Goal: Communication & Community: Answer question/provide support

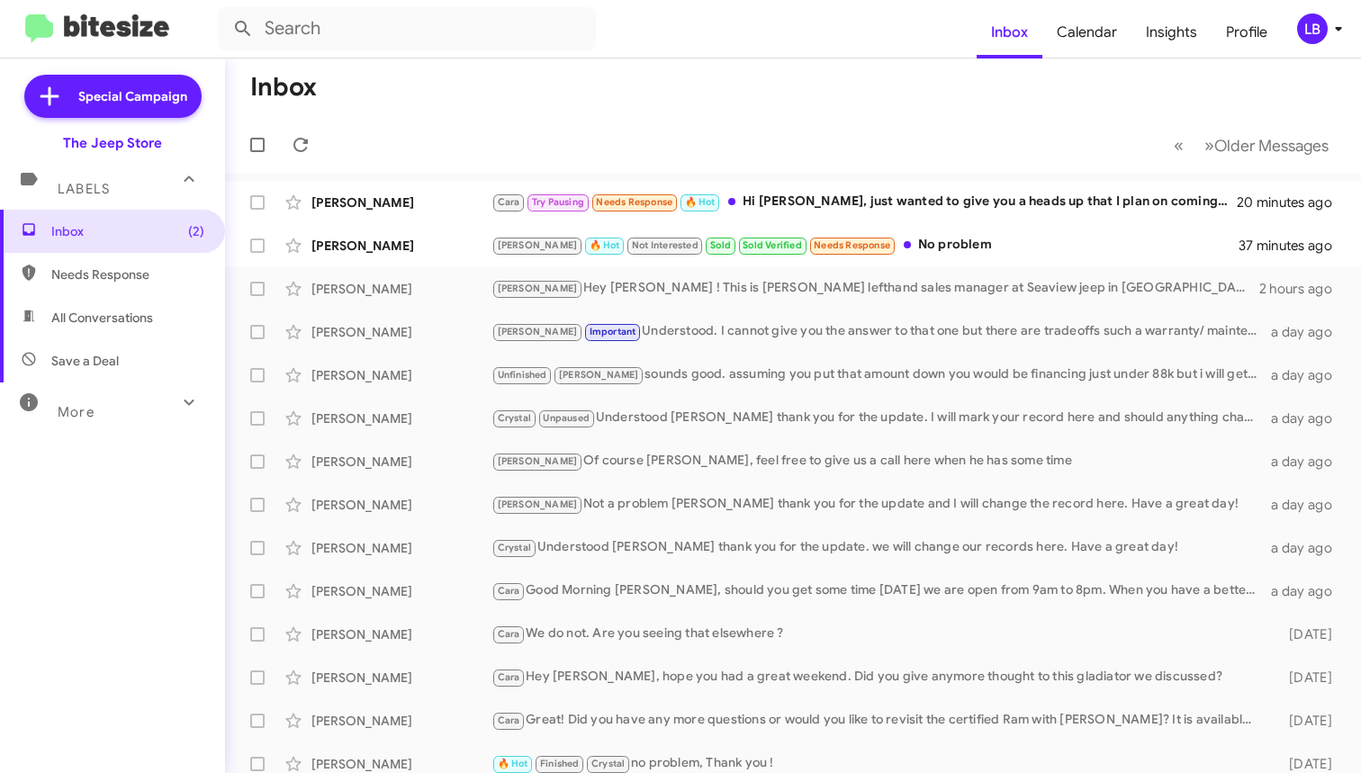
click at [632, 101] on mat-toolbar-row "Inbox" at bounding box center [793, 87] width 1136 height 58
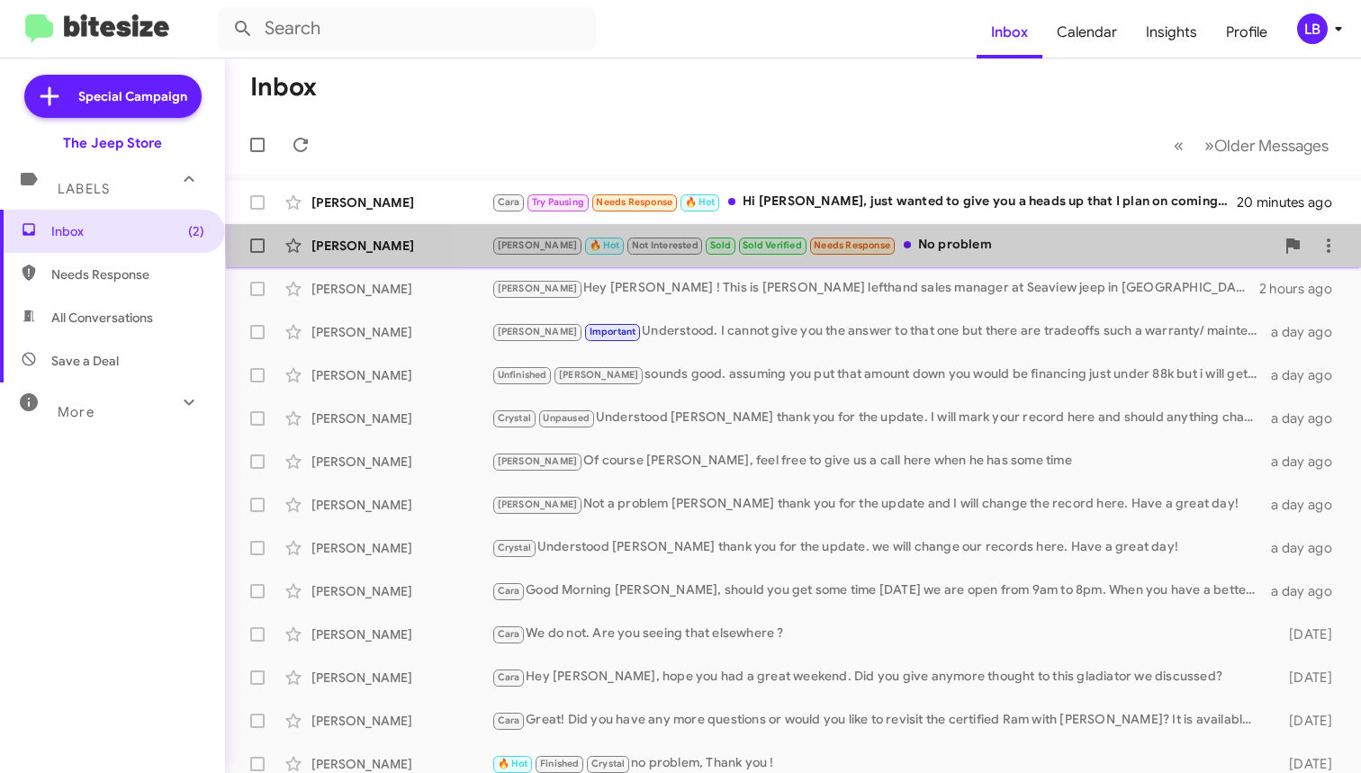
click at [911, 243] on div "[PERSON_NAME] 🔥 Hot Not Interested Sold Sold Verified Needs Response No problem" at bounding box center [882, 245] width 783 height 21
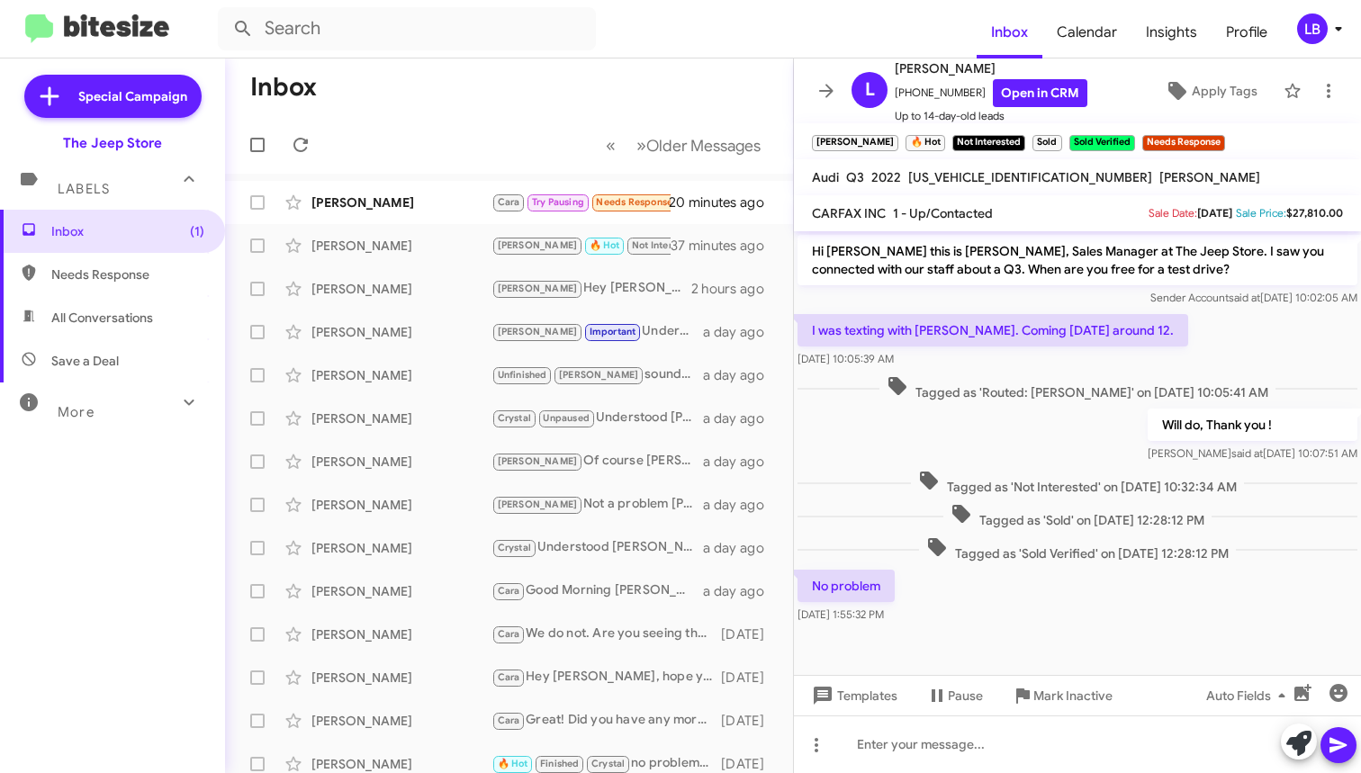
drag, startPoint x: 1064, startPoint y: 438, endPoint x: 1027, endPoint y: 392, distance: 58.9
click at [1064, 438] on div "Will do, Thank you ! [PERSON_NAME] said at [DATE] 10:07:51 AM" at bounding box center [1077, 435] width 567 height 61
click at [948, 304] on div "Sender Account said at [DATE] 10:02:05 AM" at bounding box center [1077, 298] width 560 height 18
click at [1062, 702] on span "Mark Inactive" at bounding box center [1072, 695] width 79 height 32
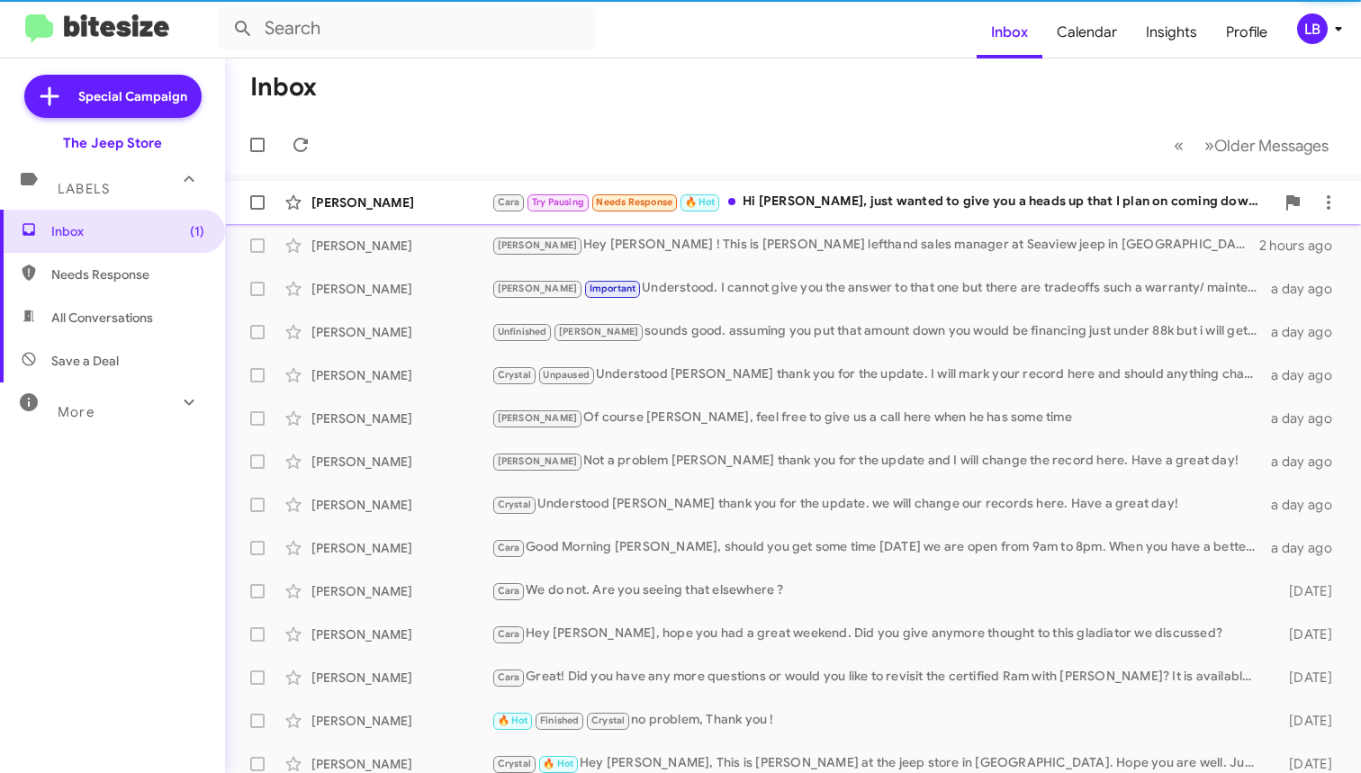
click at [408, 203] on div "[PERSON_NAME]" at bounding box center [401, 202] width 180 height 18
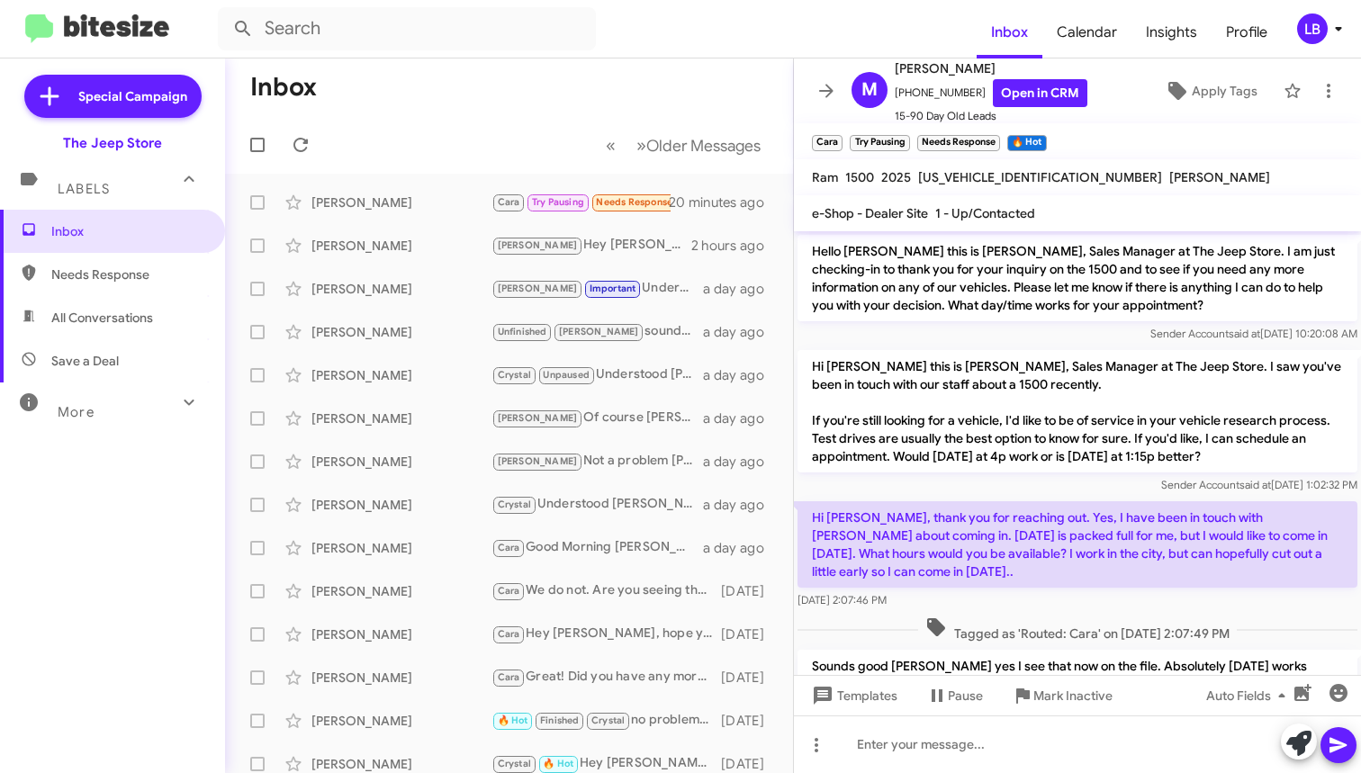
scroll to position [342, 0]
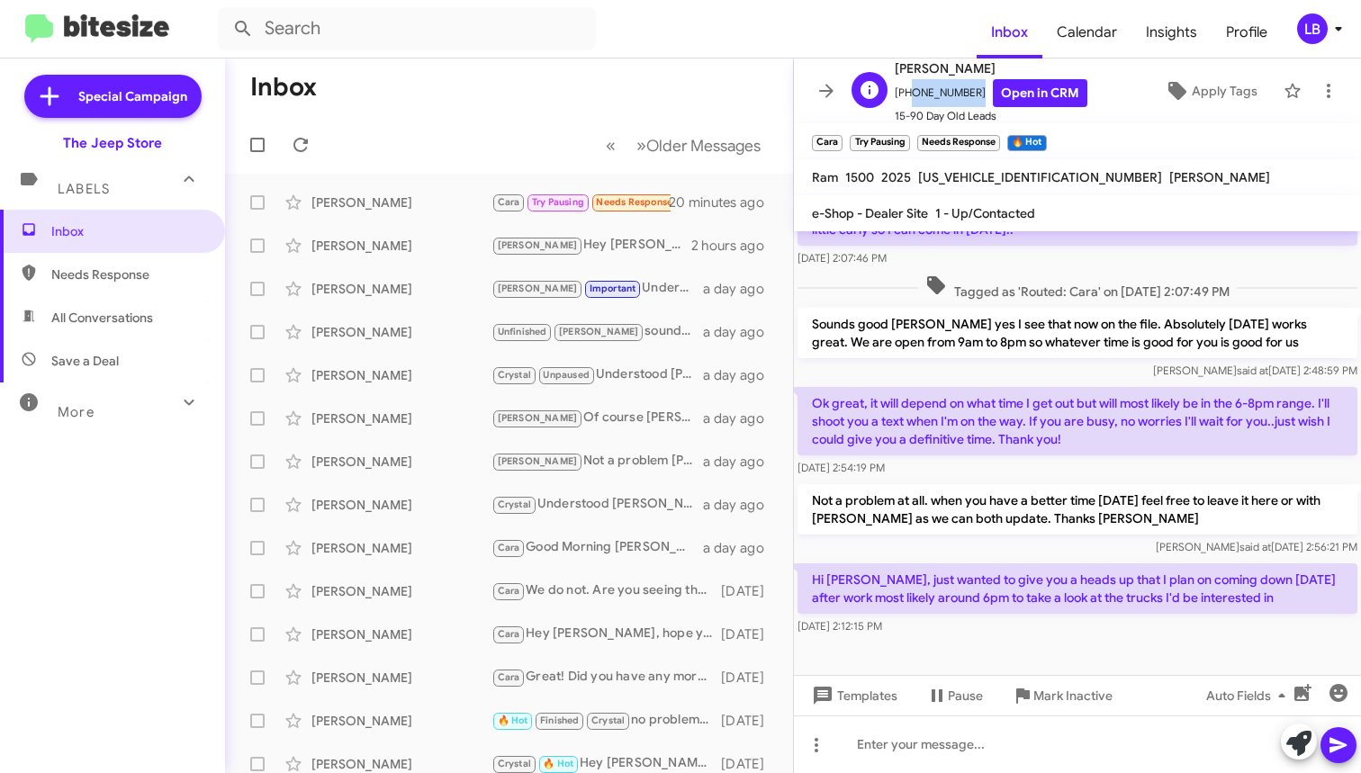
drag, startPoint x: 966, startPoint y: 96, endPoint x: 906, endPoint y: 103, distance: 59.8
click at [906, 103] on span "[PHONE_NUMBER] Open in CRM" at bounding box center [990, 93] width 193 height 28
copy span "6077653599"
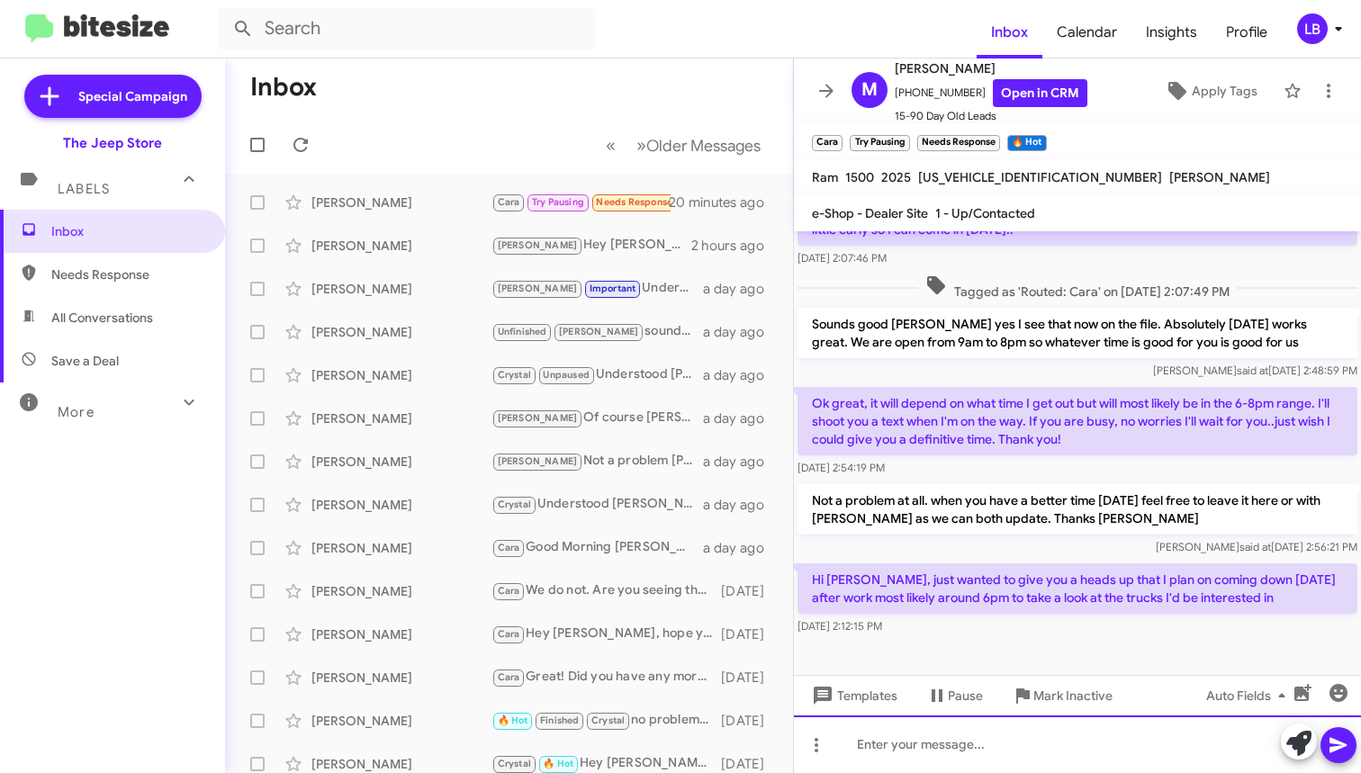
click at [1153, 750] on div at bounding box center [1077, 744] width 567 height 58
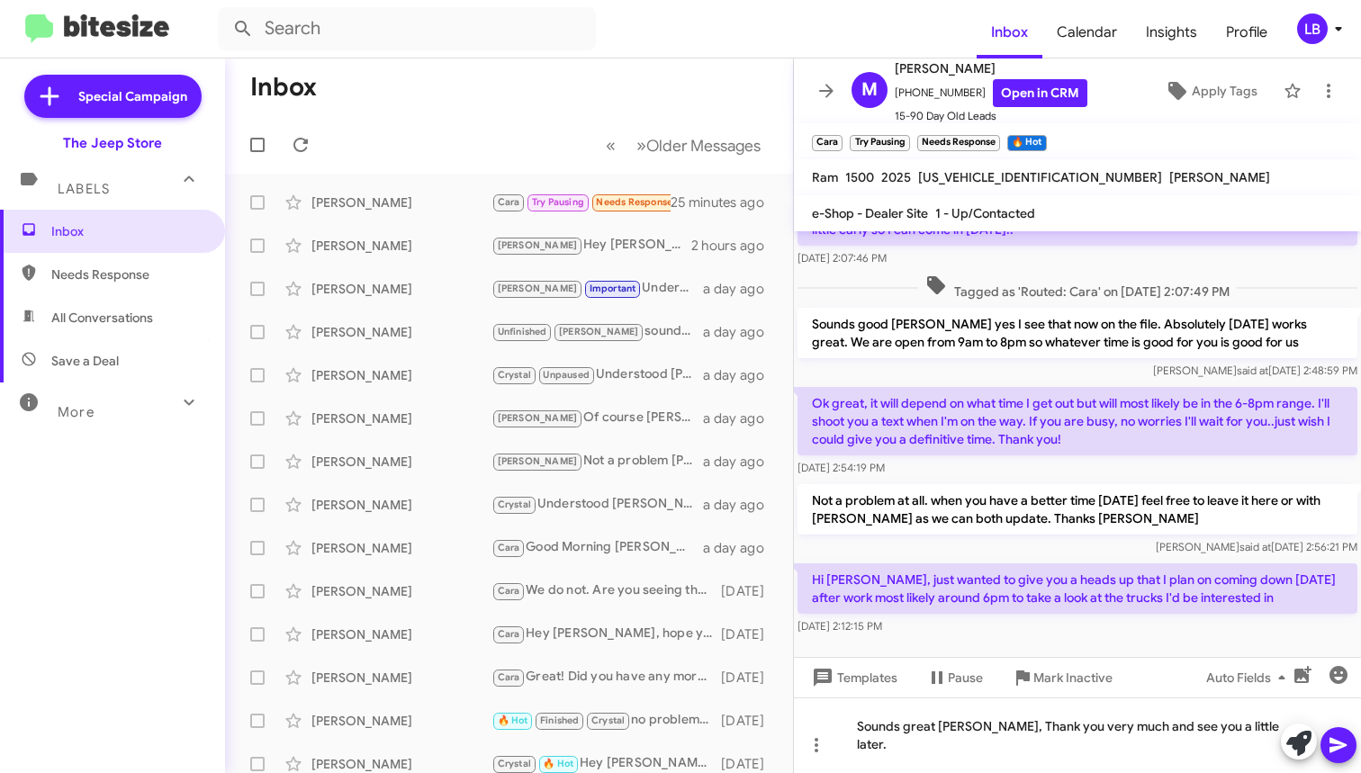
click at [562, 114] on mat-toolbar-row "Inbox" at bounding box center [509, 87] width 568 height 58
click at [1222, 772] on div "Sounds great [PERSON_NAME], Thank you very much and see you a little later." at bounding box center [1077, 735] width 567 height 76
click at [1344, 741] on icon at bounding box center [1338, 745] width 22 height 22
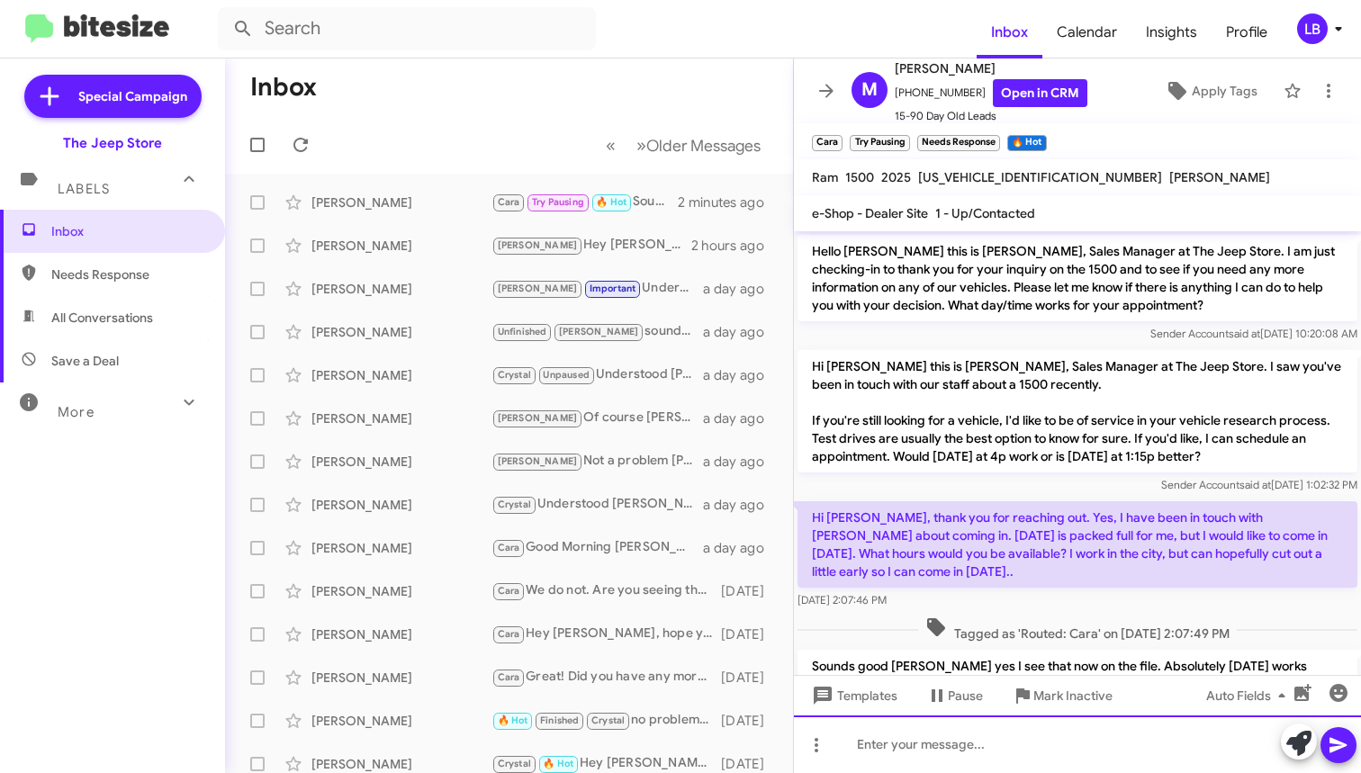
scroll to position [408, 0]
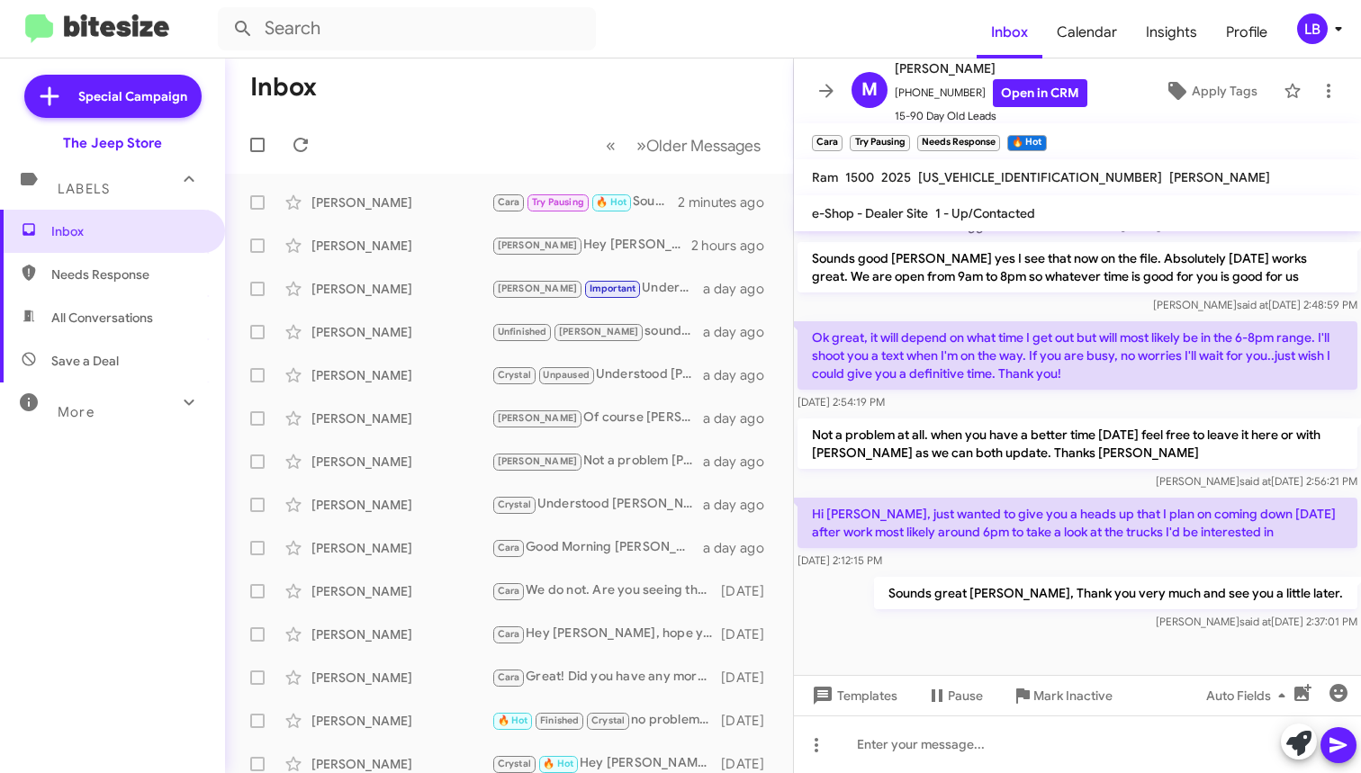
click at [996, 271] on p "Sounds good [PERSON_NAME] yes I see that now on the file. Absolutely [DATE] wor…" at bounding box center [1077, 267] width 560 height 50
drag, startPoint x: 437, startPoint y: 151, endPoint x: 228, endPoint y: 25, distance: 244.6
click at [435, 150] on mat-toolbar-row "« Previous » Next Older Messages" at bounding box center [509, 145] width 568 height 58
click at [447, 123] on mat-toolbar-row "« Previous » Next Older Messages" at bounding box center [509, 145] width 568 height 58
click at [409, 148] on mat-toolbar-row "« Previous » Next Older Messages" at bounding box center [509, 145] width 568 height 58
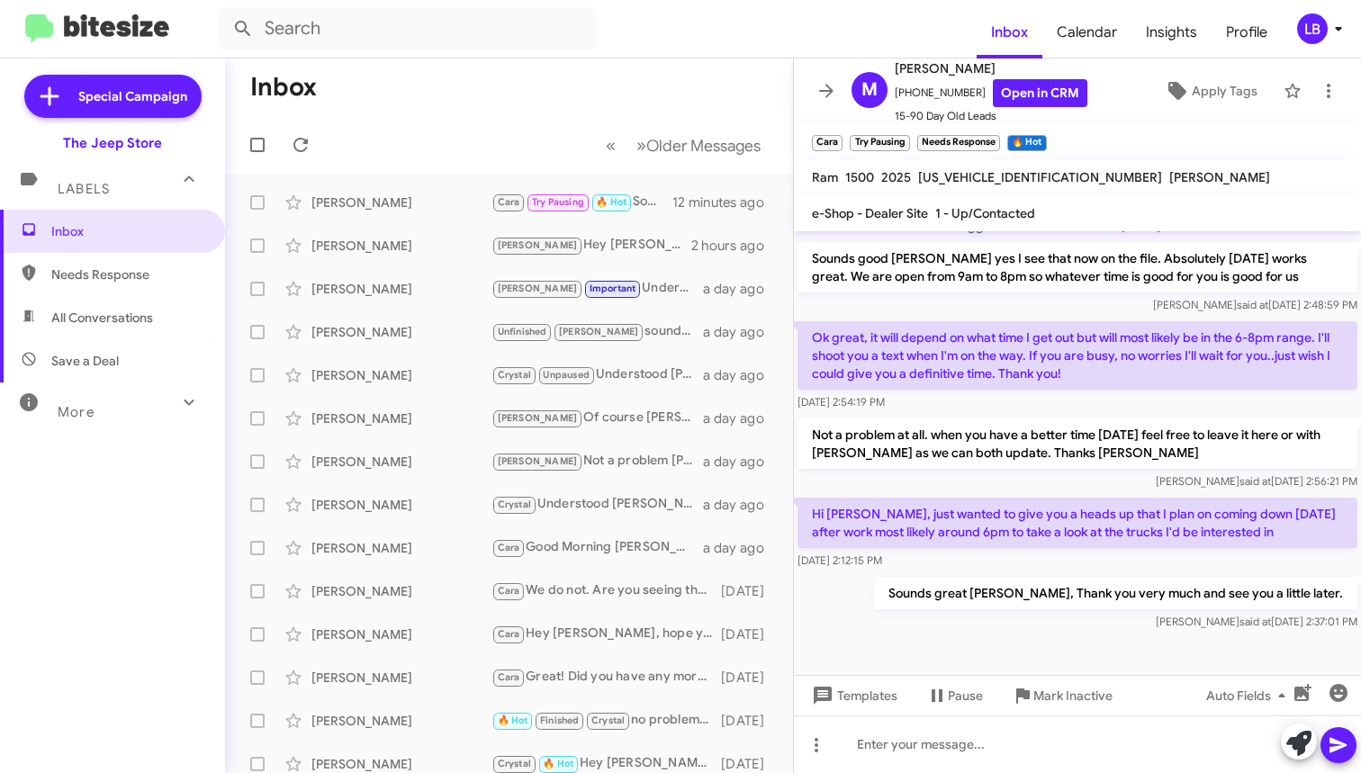
click at [544, 145] on mat-toolbar-row "« Previous » Next Older Messages" at bounding box center [509, 145] width 568 height 58
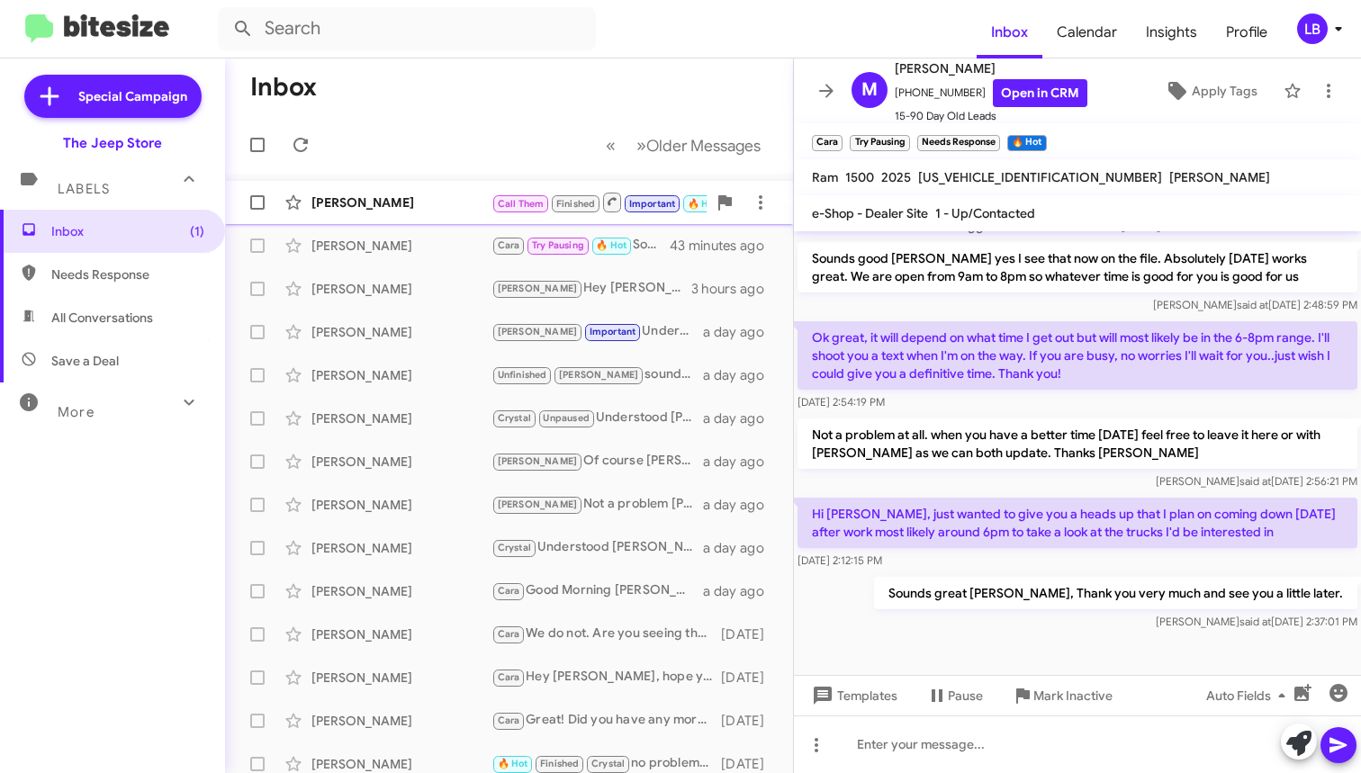
click at [333, 189] on div "[PERSON_NAME] Call Them Finished Important 🔥 Hot Crystal Needs Response [PERSON…" at bounding box center [508, 202] width 539 height 36
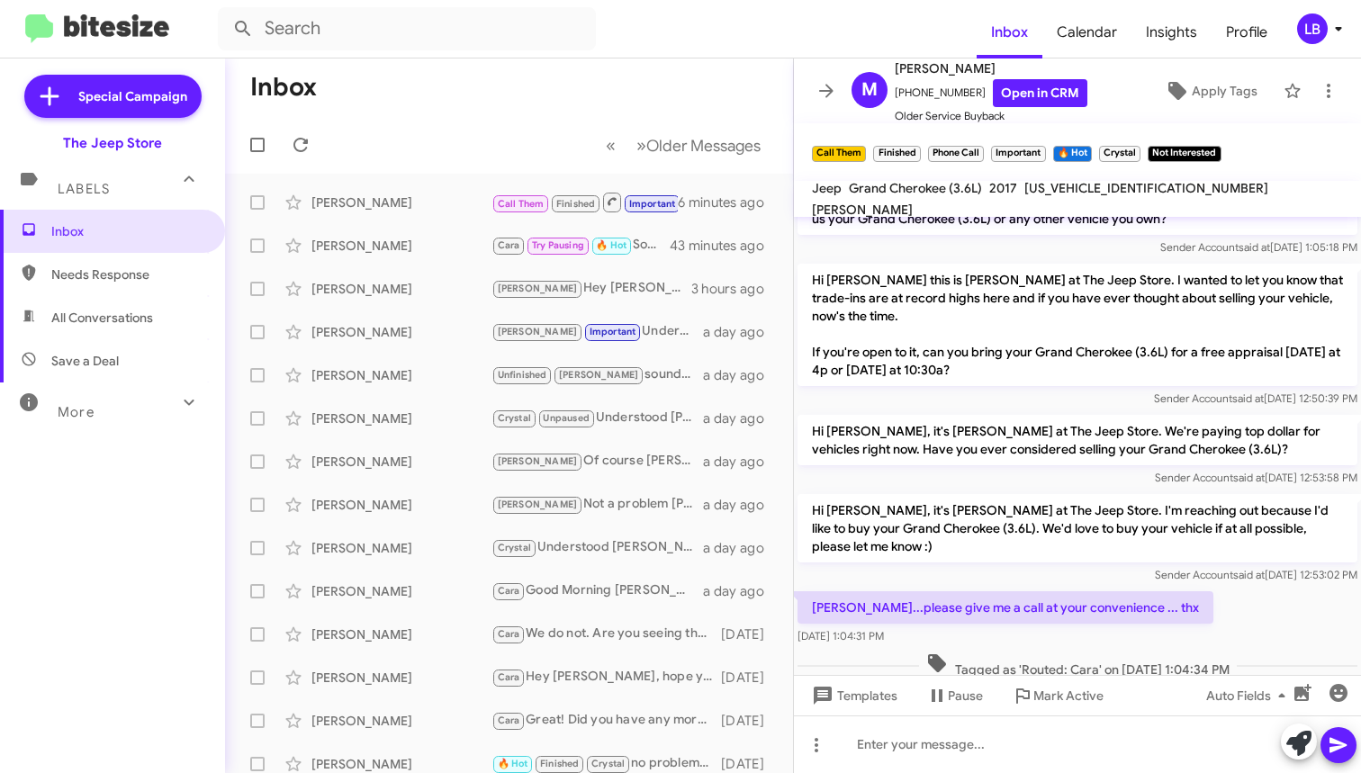
scroll to position [1319, 0]
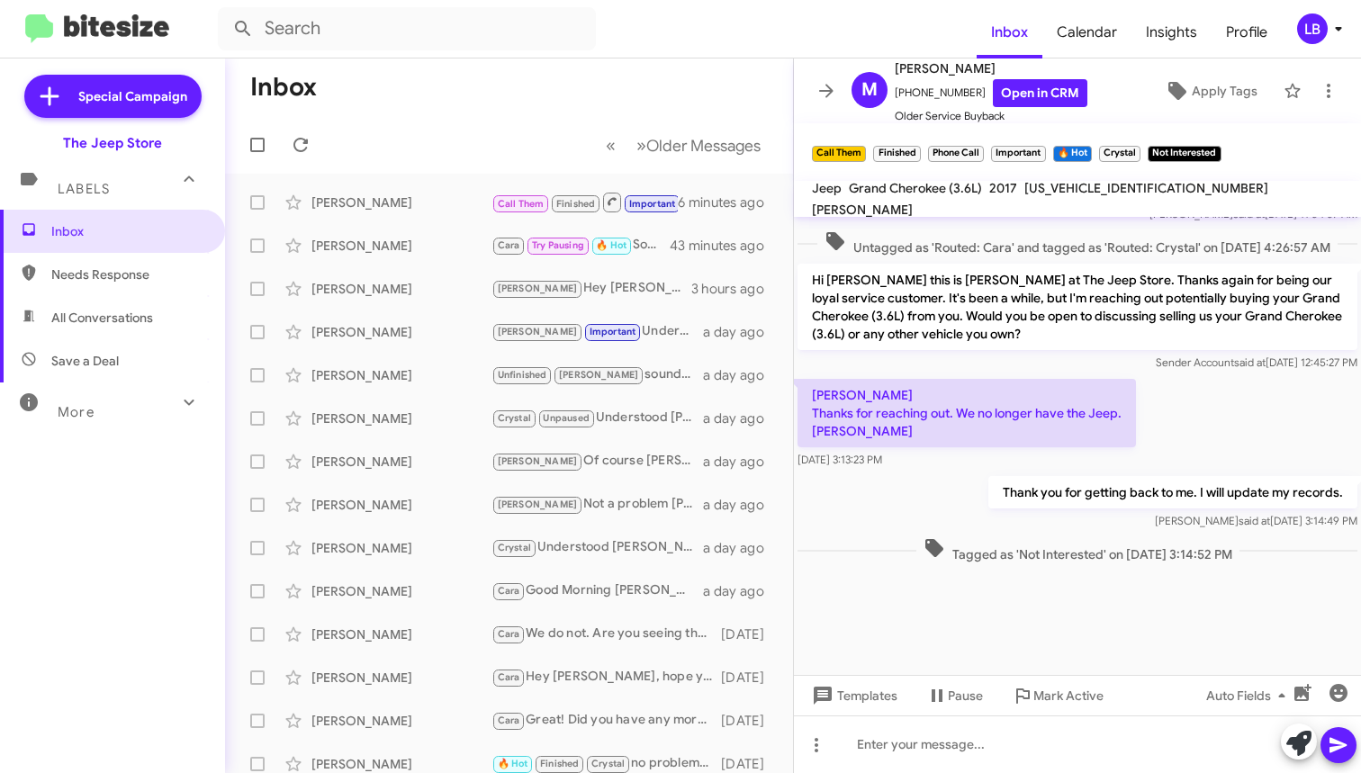
click at [1252, 414] on div "[PERSON_NAME] Thanks for reaching out. We no longer have the Jeep. [PERSON_NAME…" at bounding box center [1077, 423] width 567 height 97
drag, startPoint x: 490, startPoint y: 76, endPoint x: 475, endPoint y: 76, distance: 15.3
click at [490, 76] on mat-toolbar-row "Inbox" at bounding box center [509, 87] width 568 height 58
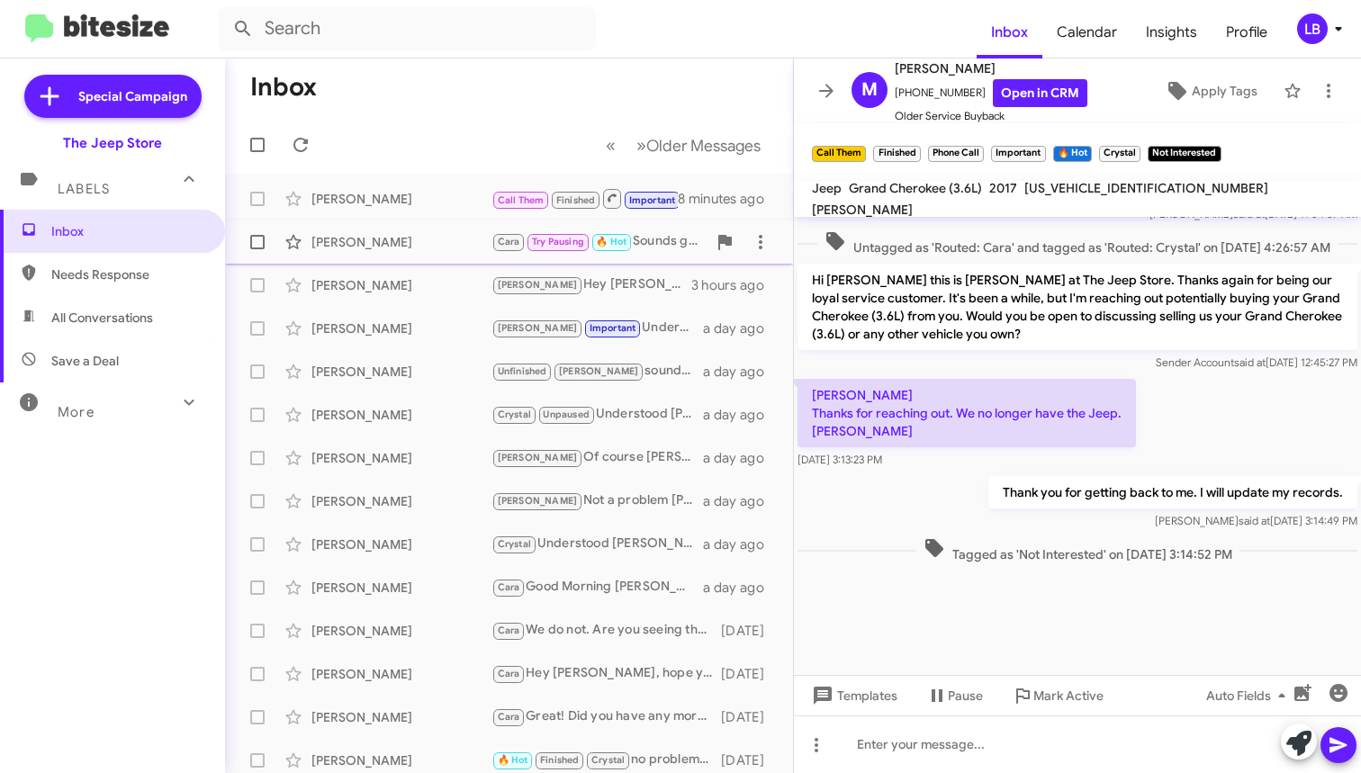
scroll to position [0, 0]
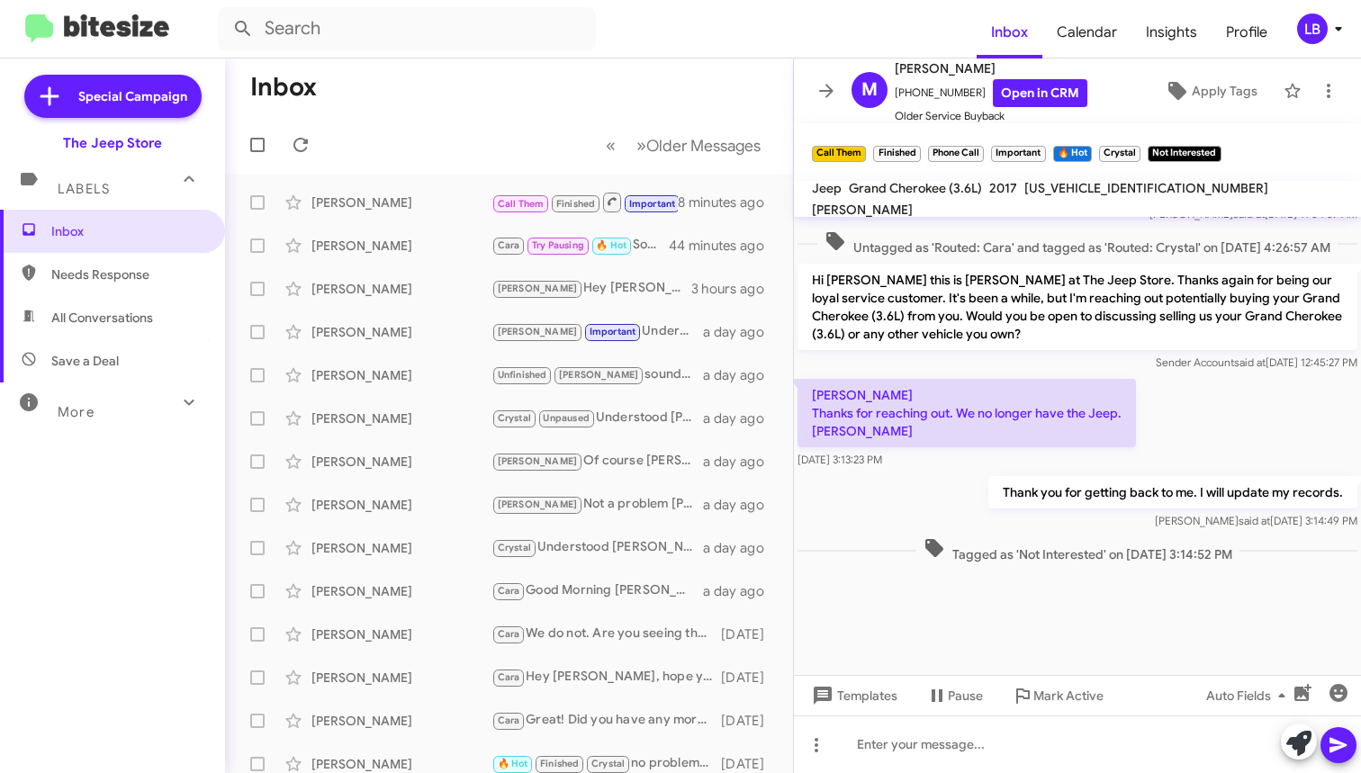
click at [584, 89] on mat-toolbar-row "Inbox" at bounding box center [509, 87] width 568 height 58
click at [741, 116] on mat-toolbar-row "« Previous » Next Older Messages" at bounding box center [509, 145] width 568 height 58
click at [468, 82] on mat-toolbar-row "Inbox" at bounding box center [509, 87] width 568 height 58
click at [419, 72] on mat-toolbar-row "Inbox" at bounding box center [509, 87] width 568 height 58
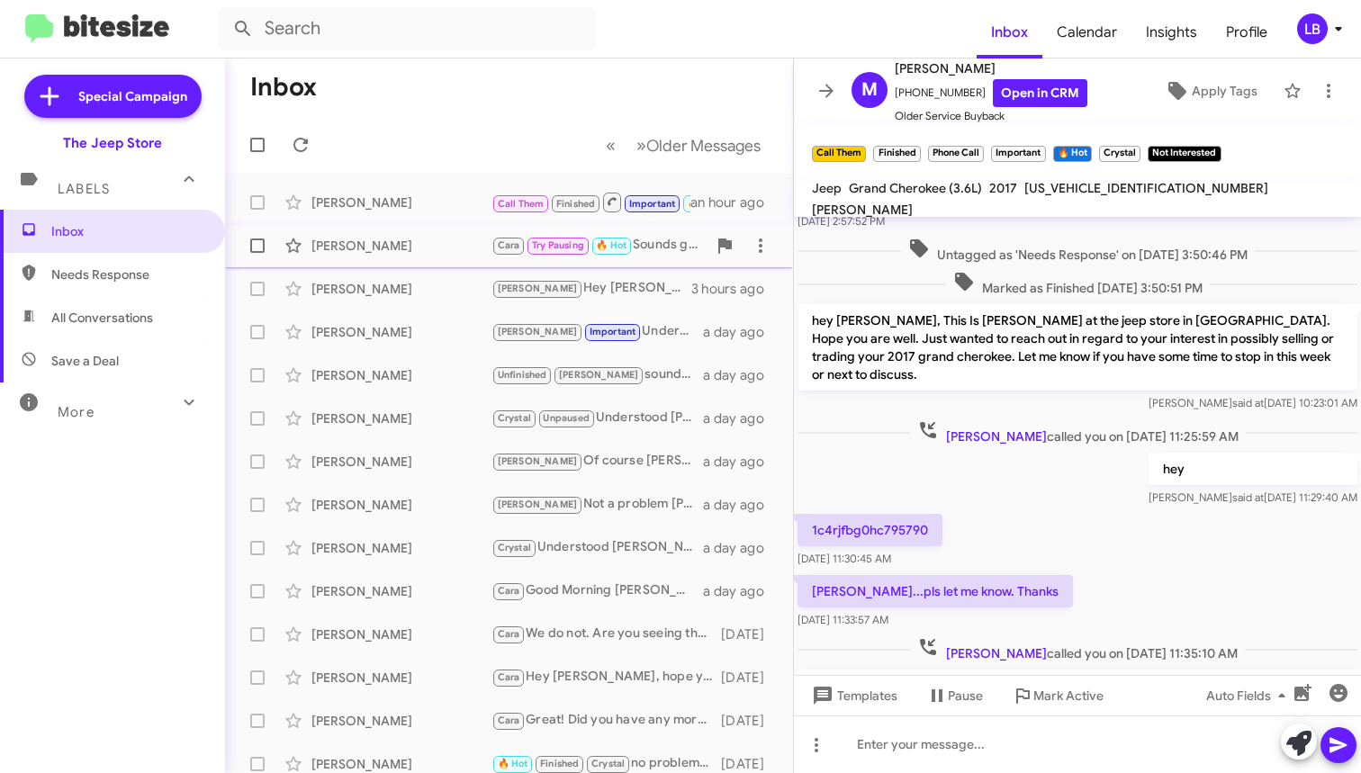
scroll to position [1319, 0]
